Goal: Task Accomplishment & Management: Manage account settings

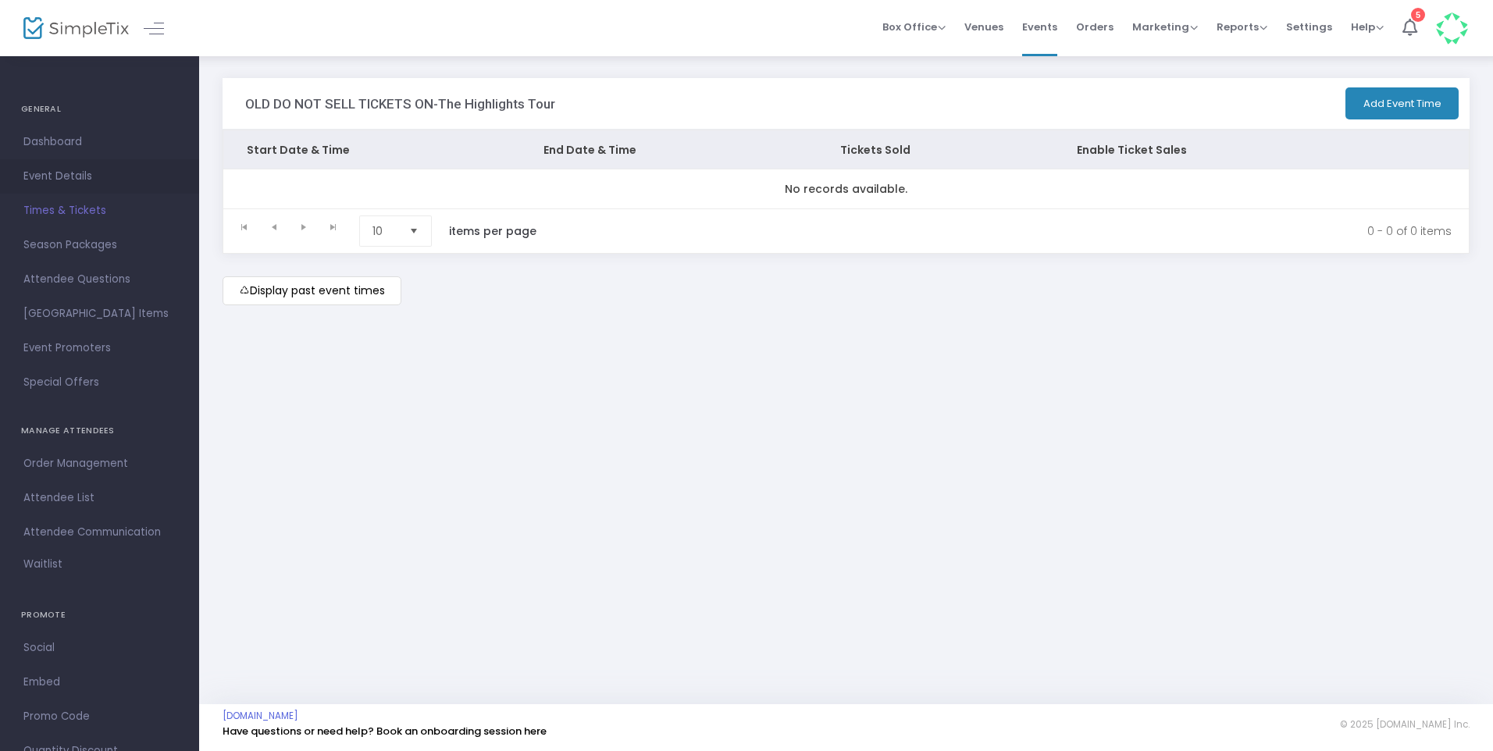
click at [86, 171] on span "Event Details" at bounding box center [99, 176] width 152 height 20
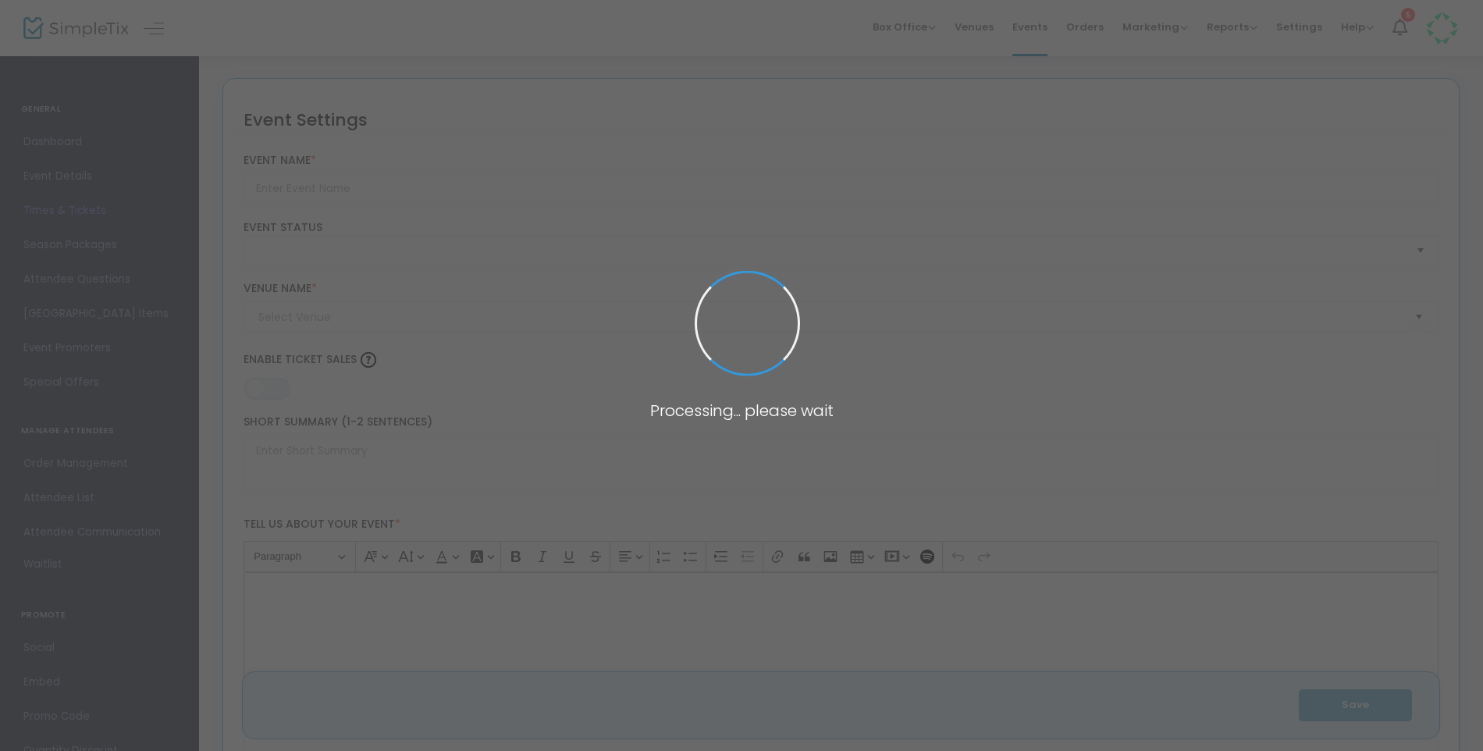
type input "OLD DO NOT SELL TICKETS ON-The Highlights Tour"
type textarea "This one-hour guided tour is the most popular way to experience the historic ho…"
type input "Buy Tickets"
type input "[PERSON_NAME] ([GEOGRAPHIC_DATA])"
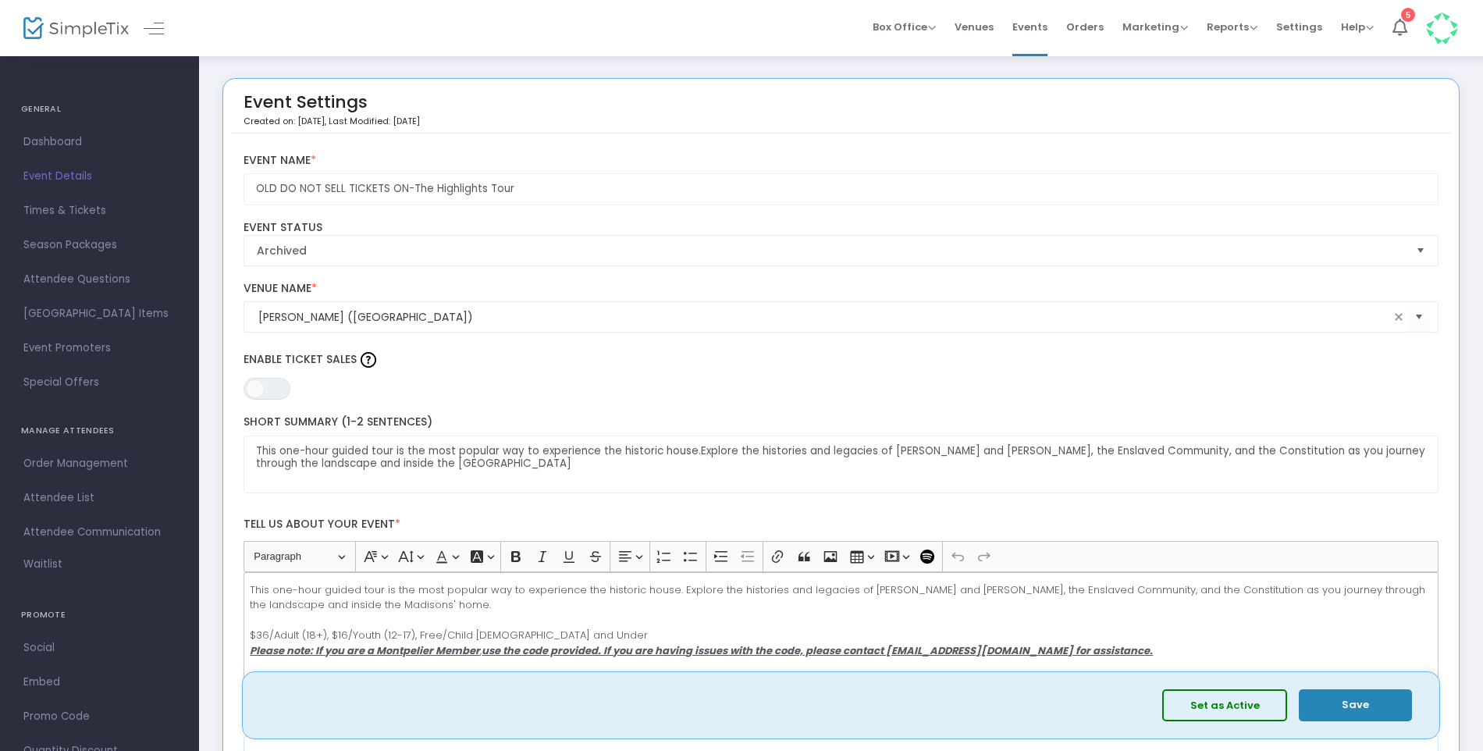
click at [91, 41] on div at bounding box center [61, 28] width 77 height 56
click at [90, 29] on img at bounding box center [75, 28] width 105 height 23
